Goal: Transaction & Acquisition: Purchase product/service

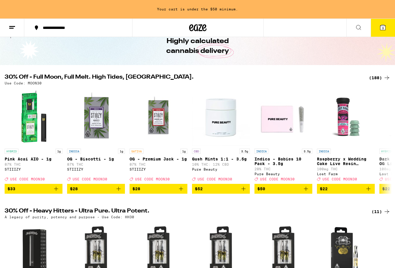
click at [358, 25] on icon at bounding box center [358, 27] width 7 height 7
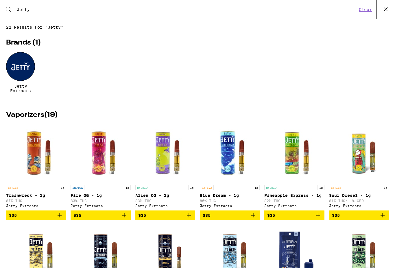
type input "Jetty"
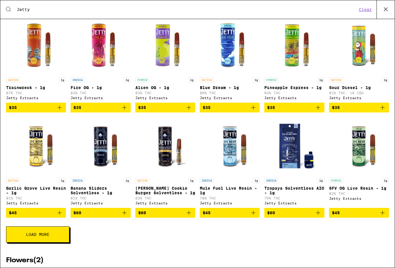
scroll to position [108, 0]
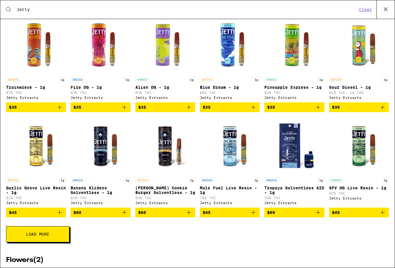
click at [46, 236] on span "Load More" at bounding box center [37, 234] width 23 height 4
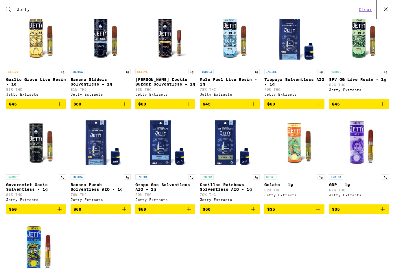
scroll to position [217, 0]
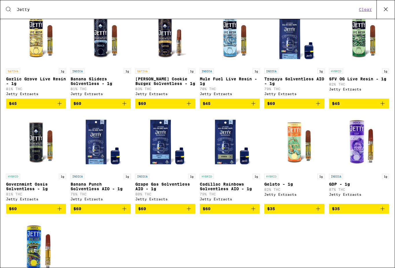
click at [100, 160] on img "Open page for Banana Punch Solventless AIO - 1g from Jetty Extracts" at bounding box center [101, 142] width 58 height 58
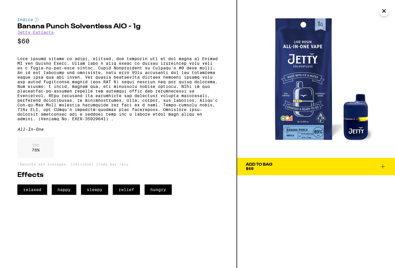
click at [319, 166] on span "Add To Bag $60" at bounding box center [316, 167] width 141 height 8
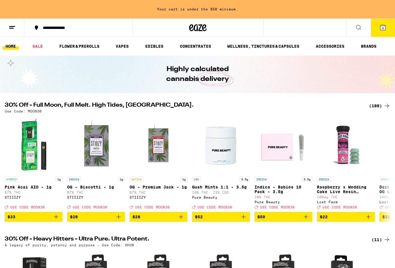
click at [381, 31] on icon at bounding box center [383, 27] width 7 height 7
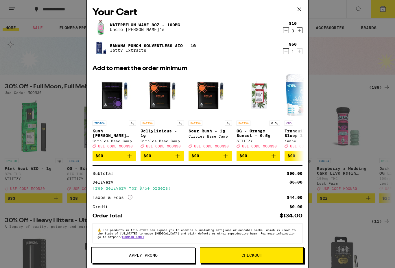
click at [157, 256] on span "Apply Promo" at bounding box center [143, 255] width 29 height 4
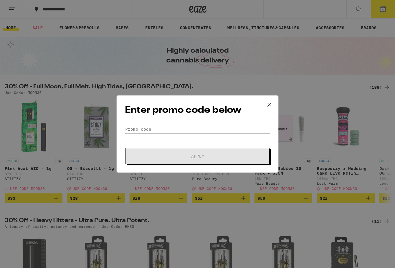
click at [194, 125] on input "Promo Code" at bounding box center [197, 129] width 145 height 9
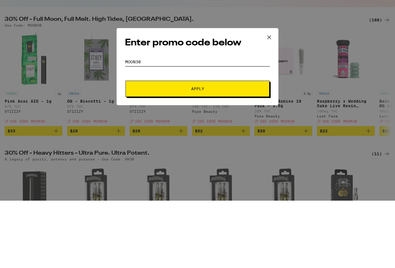
type input "Moon30"
click at [225, 154] on span "Apply" at bounding box center [198, 156] width 104 height 4
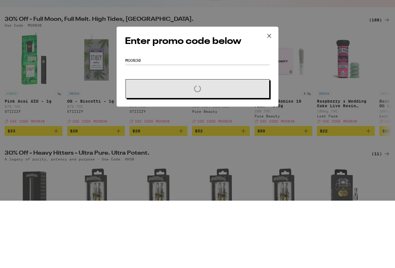
scroll to position [67, 0]
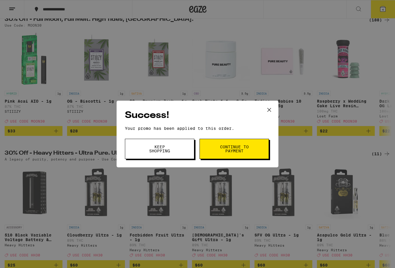
click at [233, 149] on span "Continue to payment" at bounding box center [235, 149] width 30 height 8
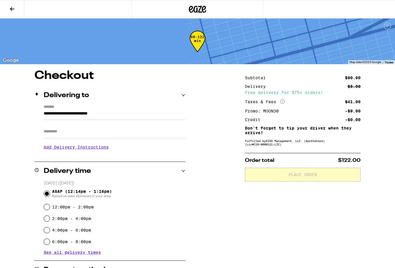
click at [209, 135] on div "**********" at bounding box center [197, 230] width 395 height 320
click at [94, 135] on input "Apt/Suite" at bounding box center [115, 132] width 142 height 14
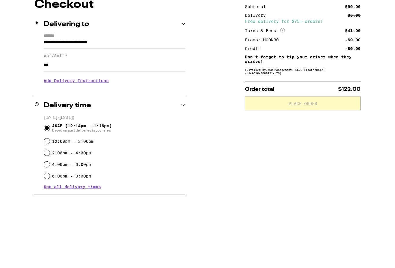
type input "***"
click at [98, 145] on h3 "Add Delivery Instructions" at bounding box center [115, 151] width 142 height 13
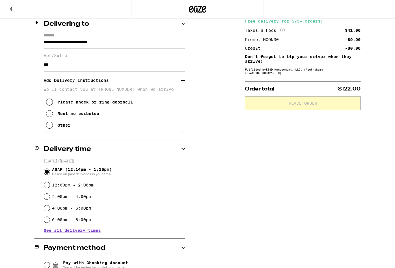
click at [50, 117] on icon at bounding box center [49, 113] width 7 height 7
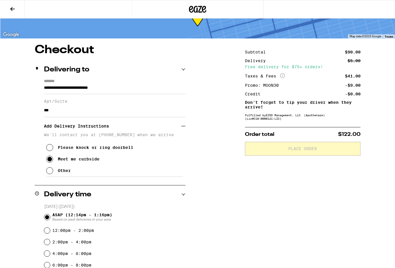
scroll to position [0, 0]
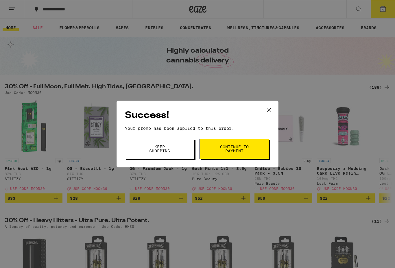
click at [166, 148] on span "Keep Shopping" at bounding box center [160, 149] width 30 height 8
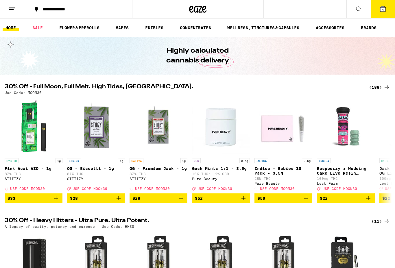
click at [384, 12] on icon at bounding box center [383, 8] width 7 height 7
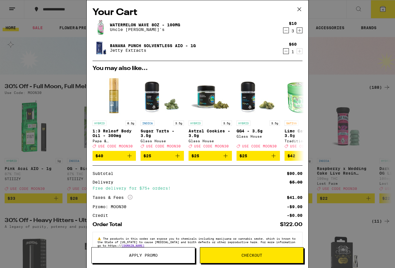
click at [286, 32] on icon "Decrement" at bounding box center [286, 30] width 5 height 7
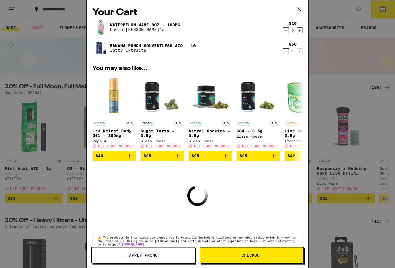
click at [286, 33] on icon "Decrement" at bounding box center [286, 30] width 5 height 7
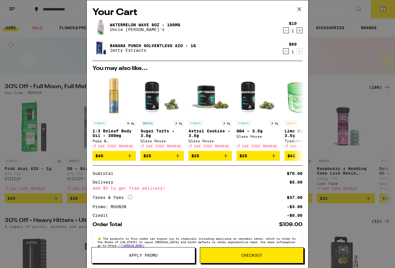
click at [301, 12] on icon at bounding box center [299, 9] width 9 height 9
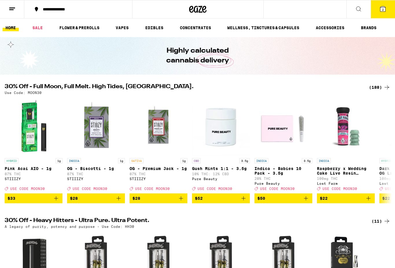
click at [362, 10] on icon at bounding box center [358, 8] width 7 height 7
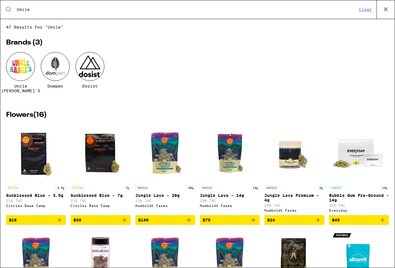
type input "Uncle"
click at [21, 71] on div at bounding box center [20, 66] width 29 height 29
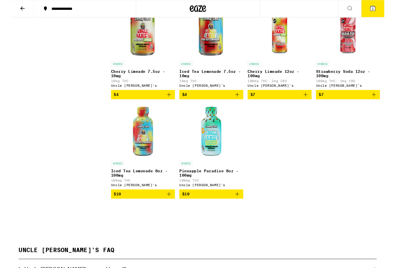
scroll to position [293, 0]
click at [240, 207] on icon "Add to bag" at bounding box center [240, 205] width 4 height 4
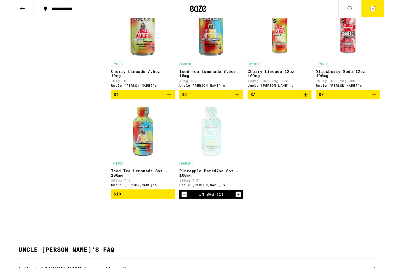
click at [165, 209] on icon "Add to bag" at bounding box center [167, 205] width 7 height 7
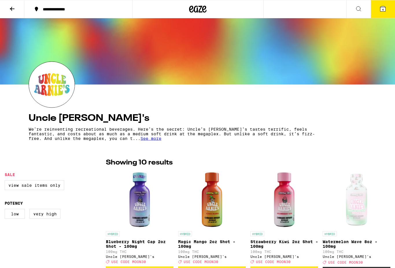
scroll to position [0, 0]
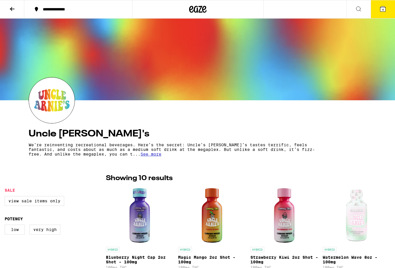
click at [12, 8] on icon at bounding box center [12, 8] width 7 height 7
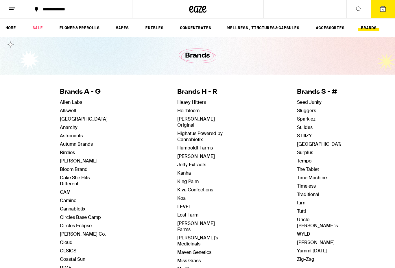
click at [36, 29] on link "SALE" at bounding box center [38, 27] width 16 height 7
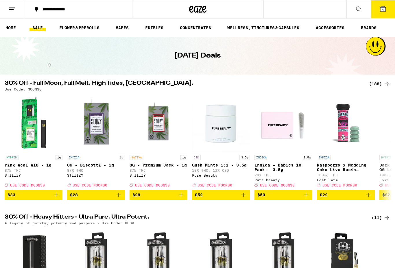
click at [380, 87] on div "(188)" at bounding box center [379, 83] width 21 height 7
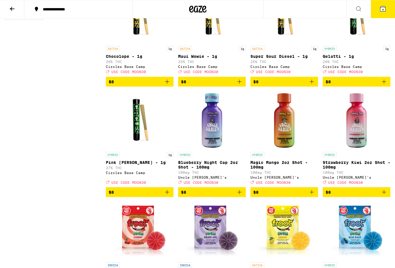
scroll to position [639, 0]
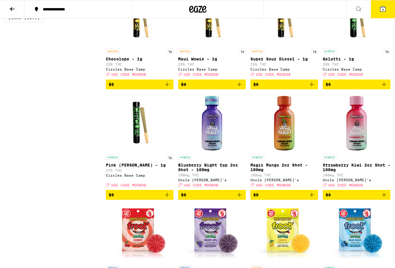
click at [363, 151] on img "Open page for Strawberry Kiwi 2oz Shot - 100mg from Uncle Arnie's" at bounding box center [357, 123] width 58 height 58
